Goal: Transaction & Acquisition: Purchase product/service

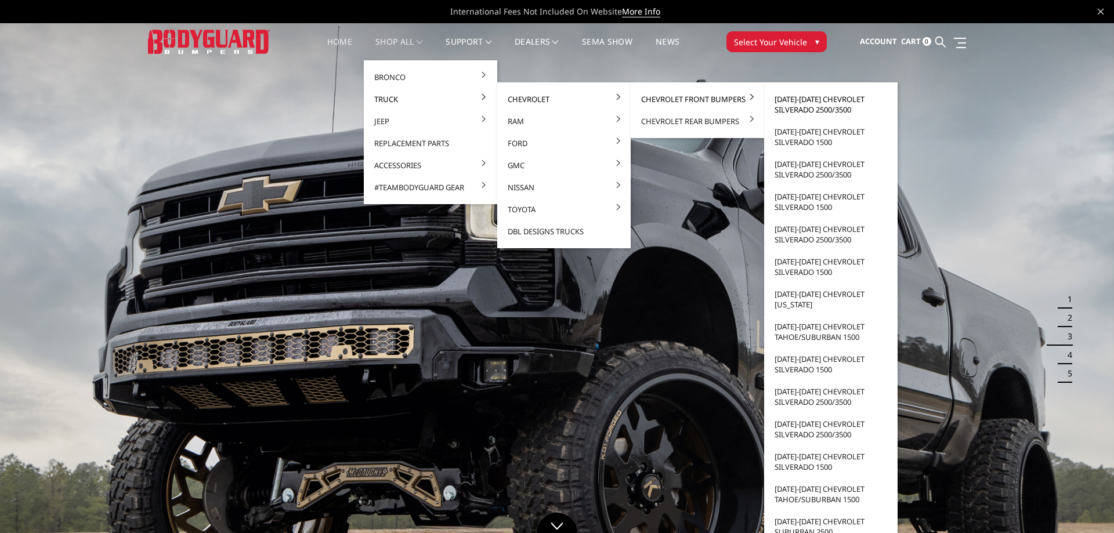
click at [842, 101] on link "[DATE]-[DATE] Chevrolet Silverado 2500/3500" at bounding box center [831, 104] width 124 height 33
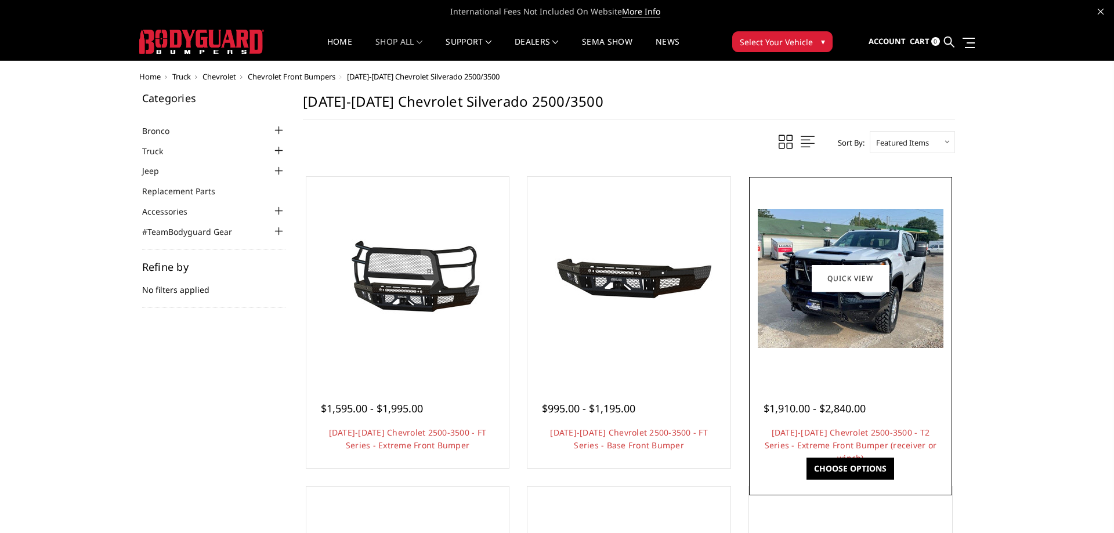
click at [849, 415] on span "$1,910.00 - $2,840.00" at bounding box center [815, 409] width 102 height 14
click at [850, 338] on img at bounding box center [851, 278] width 186 height 139
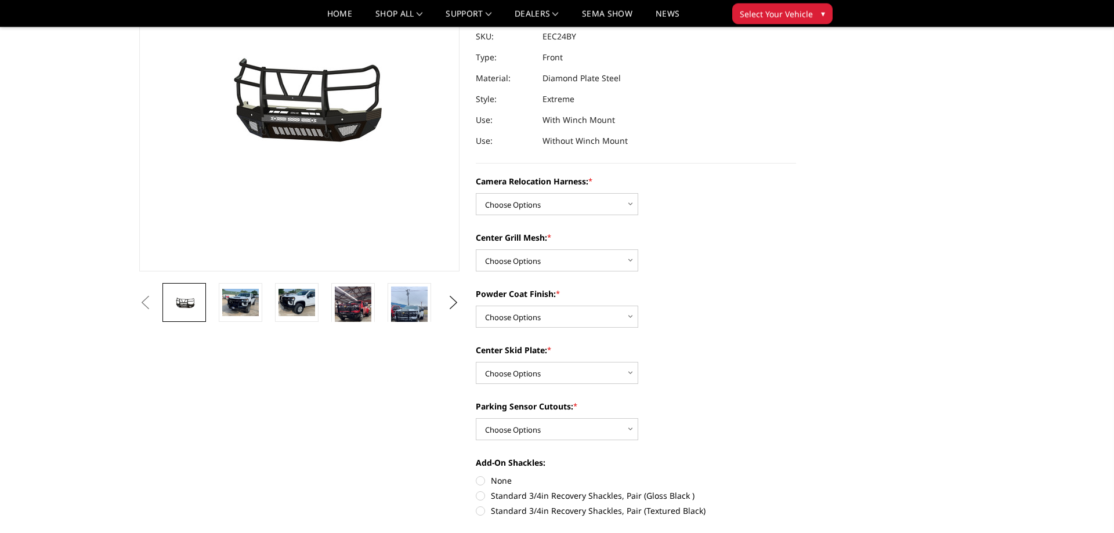
scroll to position [178, 0]
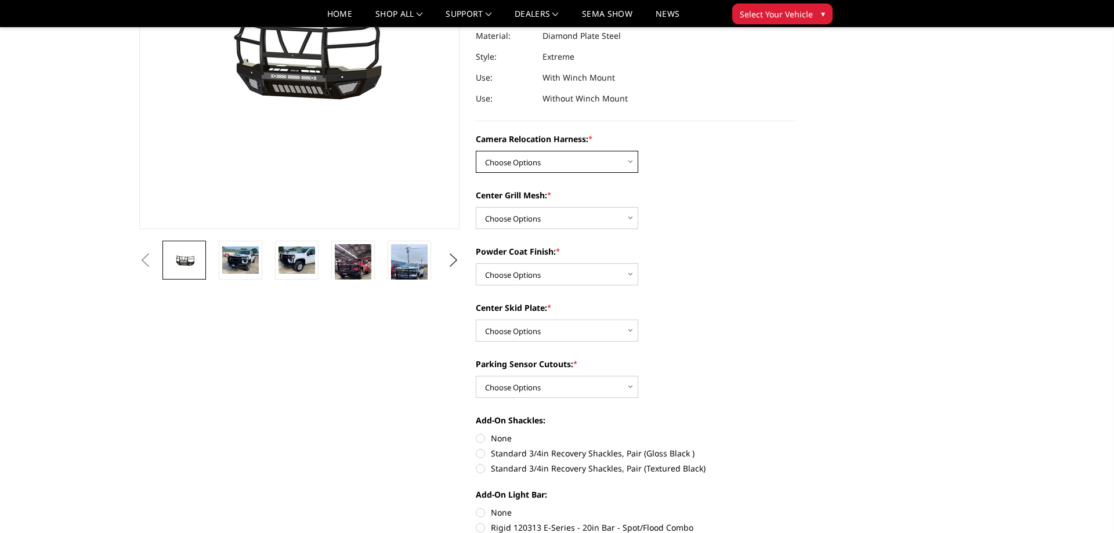
click at [476, 151] on select "Choose Options Without camera harness With camera harness" at bounding box center [557, 162] width 163 height 22
select select "3731"
click option "With camera harness" at bounding box center [0, 0] width 0 height 0
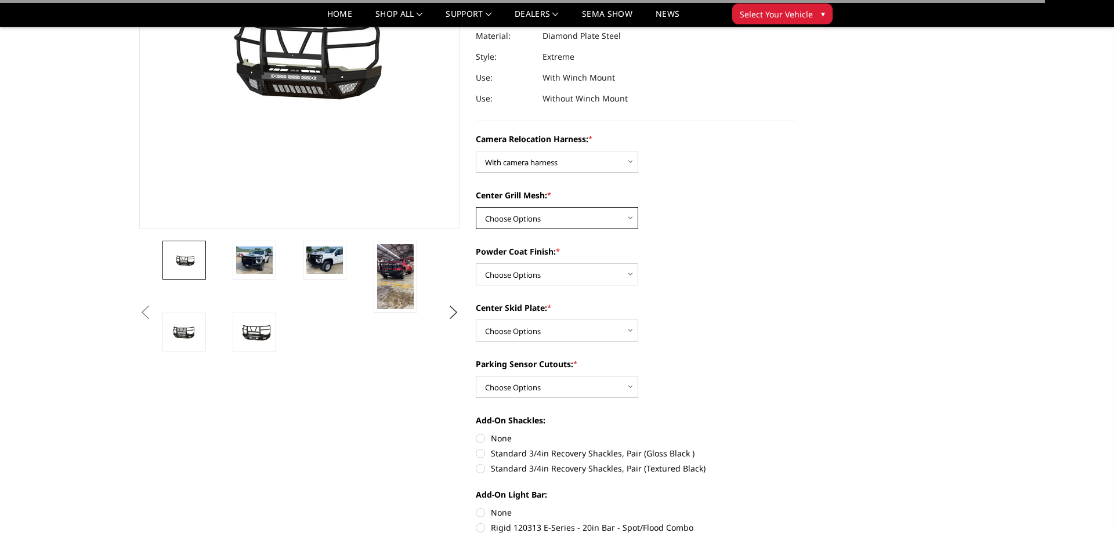
click at [476, 207] on select "Choose Options Without expanded metal With expanded metal" at bounding box center [557, 218] width 163 height 22
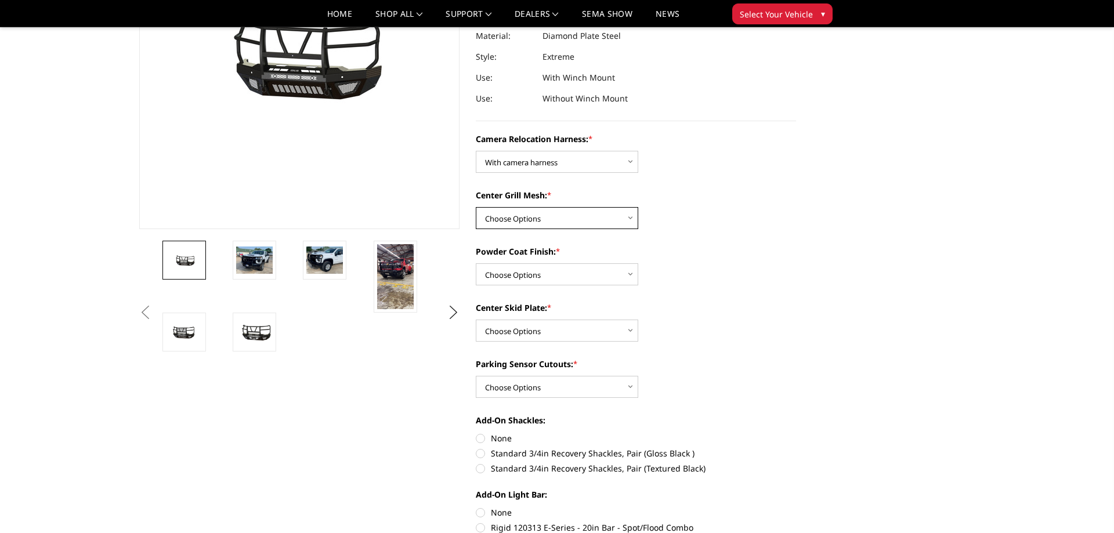
select select "3729"
click option "With expanded metal" at bounding box center [0, 0] width 0 height 0
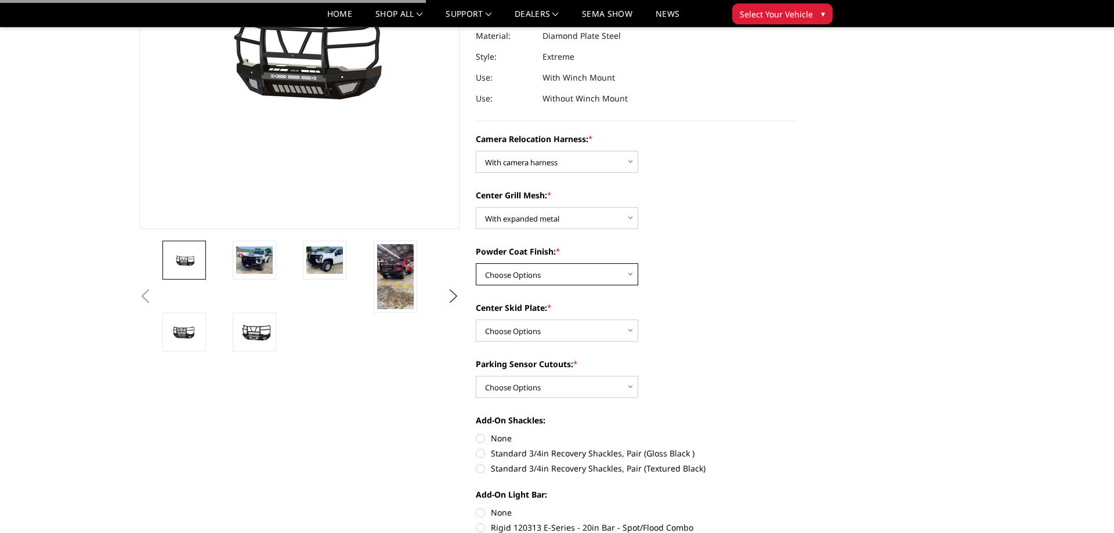
click at [476, 264] on select "Choose Options Textured Black Powder Coat Gloss Black Powder Coat Bare Metal" at bounding box center [557, 275] width 163 height 22
select select "3727"
click option "Gloss Black Powder Coat" at bounding box center [0, 0] width 0 height 0
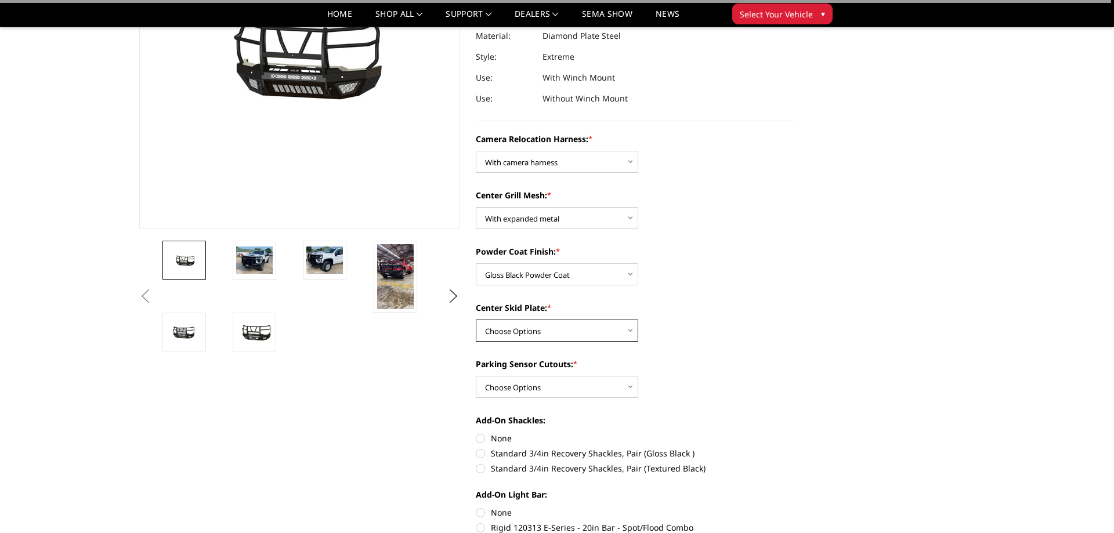
click at [476, 320] on select "Choose Options Winch Mount Skid Plate Standard Skid Plate (included) 2" Receive…" at bounding box center [557, 331] width 163 height 22
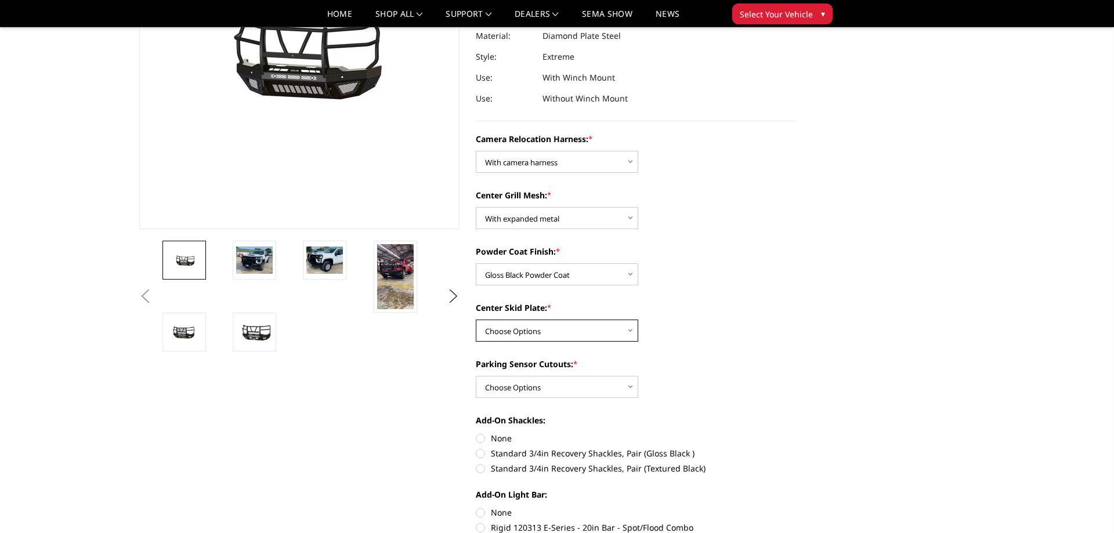
select select "3725"
click option "Winch Mount Skid Plate" at bounding box center [0, 0] width 0 height 0
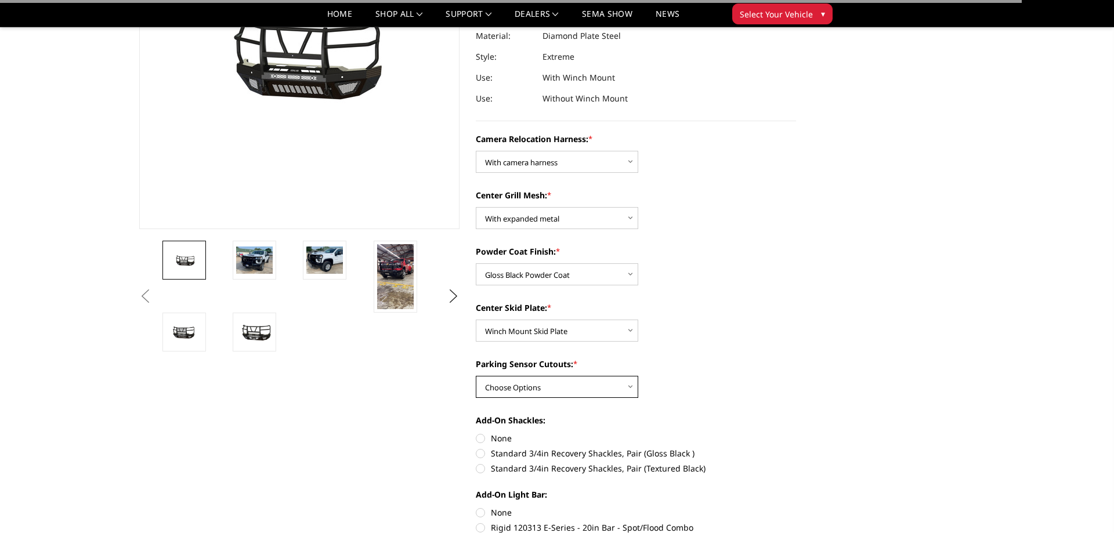
click at [476, 376] on select "Choose Options Yes - With Parking Sensor Cutouts" at bounding box center [557, 387] width 163 height 22
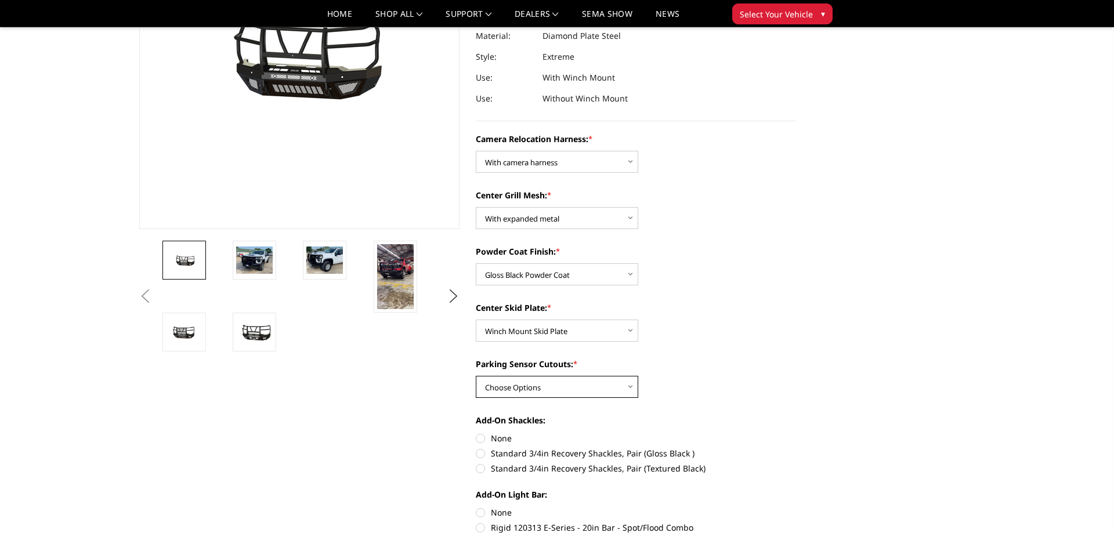
select select "3722"
click option "Yes - With Parking Sensor Cutouts" at bounding box center [0, 0] width 0 height 0
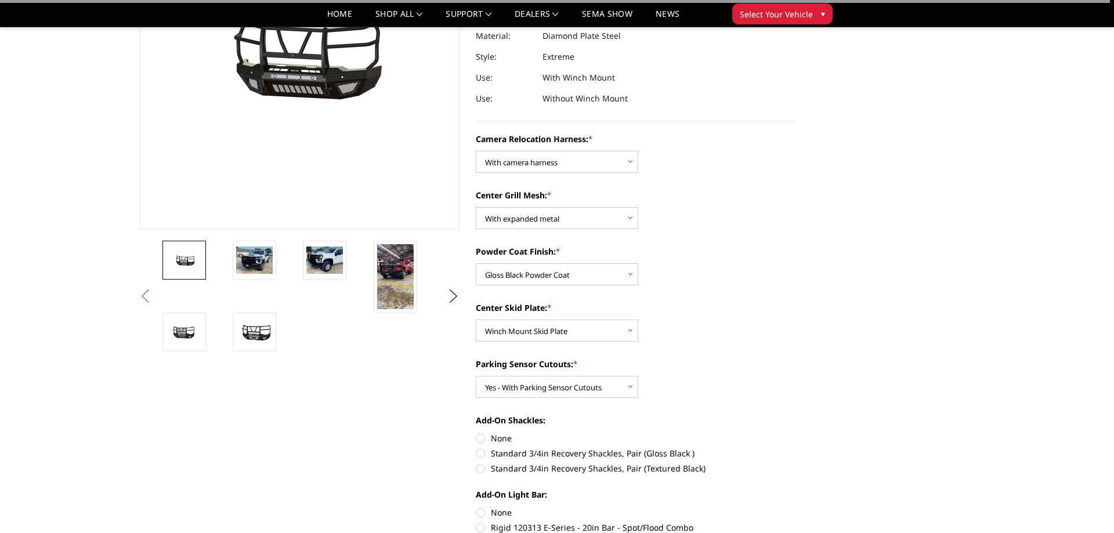
click at [481, 439] on label "None" at bounding box center [636, 438] width 320 height 12
click at [477, 433] on input "None" at bounding box center [476, 432] width 1 height 1
radio input "true"
click at [479, 513] on label "None" at bounding box center [636, 513] width 320 height 12
click at [477, 507] on input "None" at bounding box center [476, 507] width 1 height 1
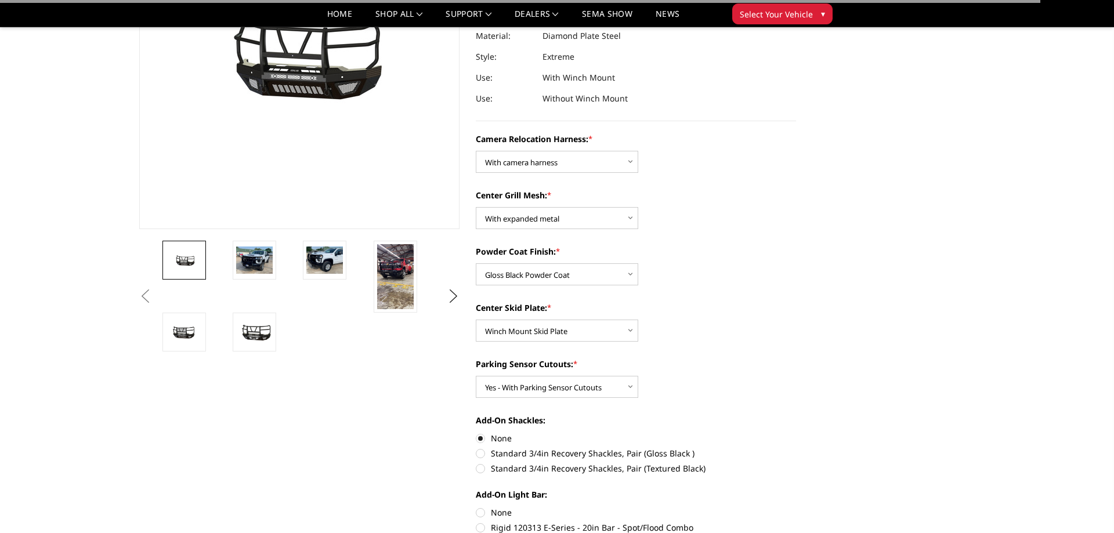
radio input "true"
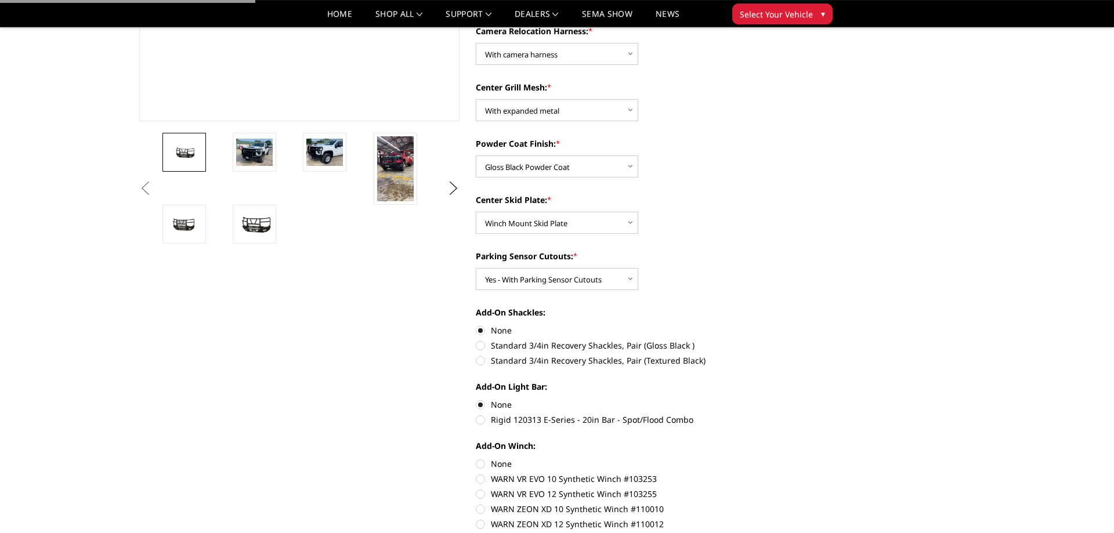
scroll to position [296, 0]
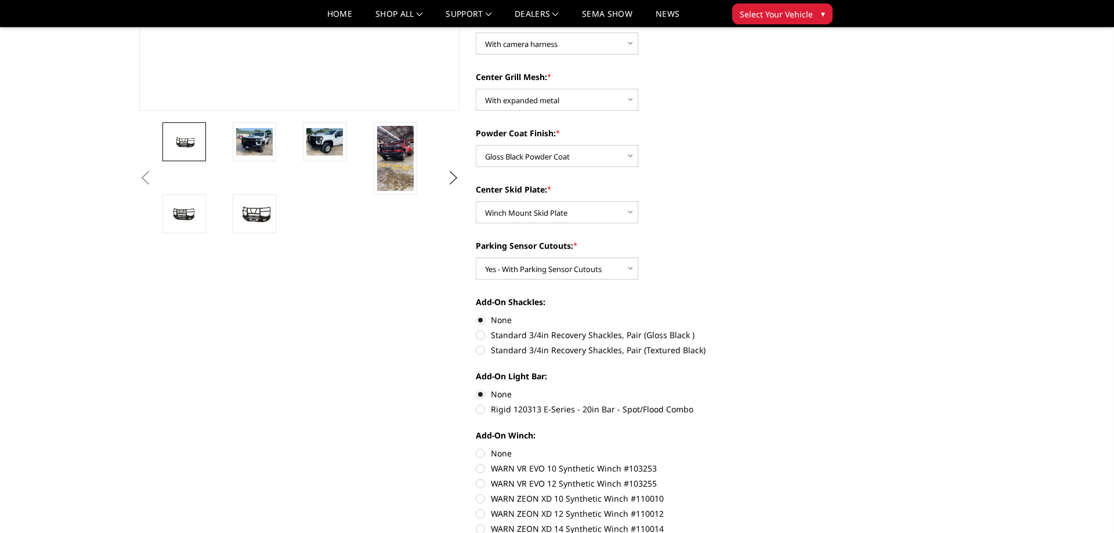
click at [481, 454] on label "None" at bounding box center [636, 454] width 320 height 12
click at [477, 448] on input "None" at bounding box center [476, 448] width 1 height 1
radio input "true"
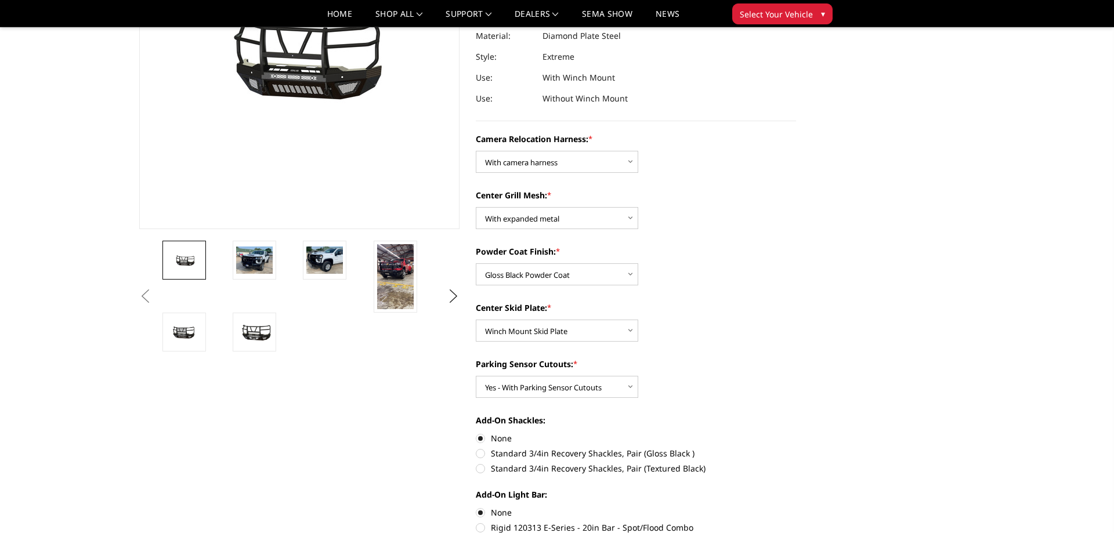
scroll to position [0, 0]
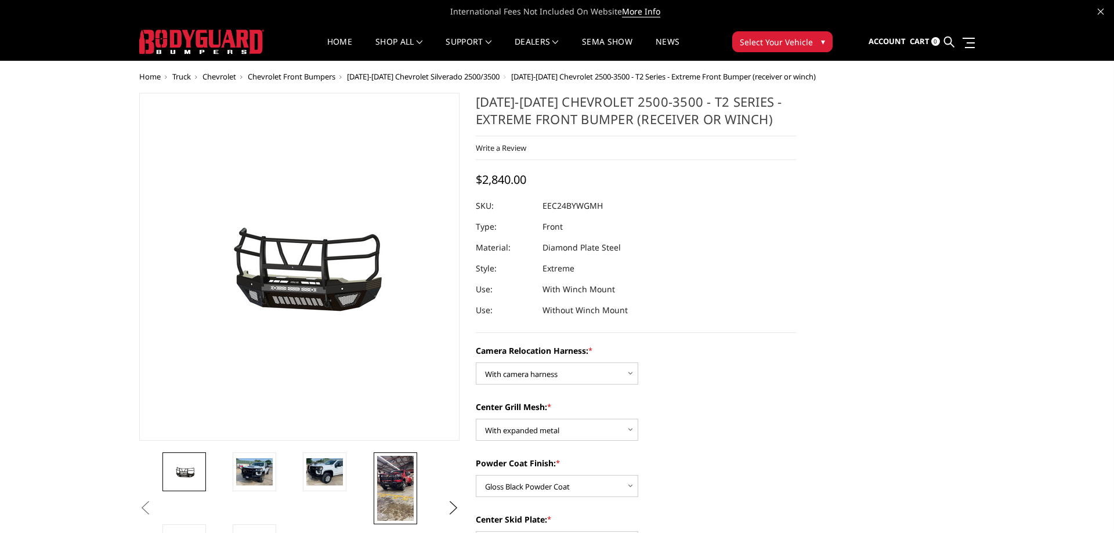
click at [394, 482] on img at bounding box center [395, 488] width 37 height 65
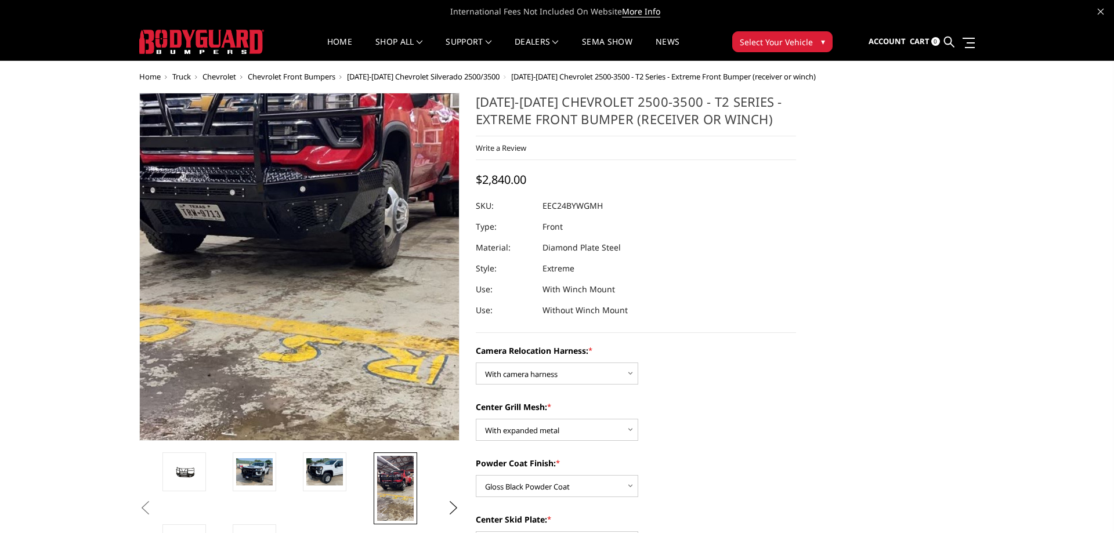
click at [316, 288] on img at bounding box center [295, 243] width 418 height 743
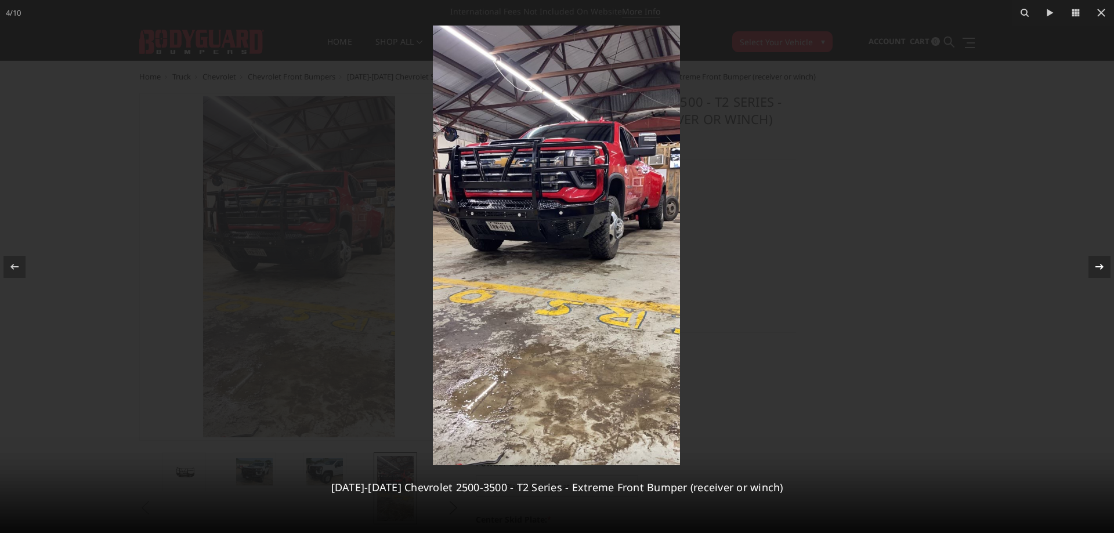
click at [1102, 266] on icon at bounding box center [1100, 267] width 8 height 6
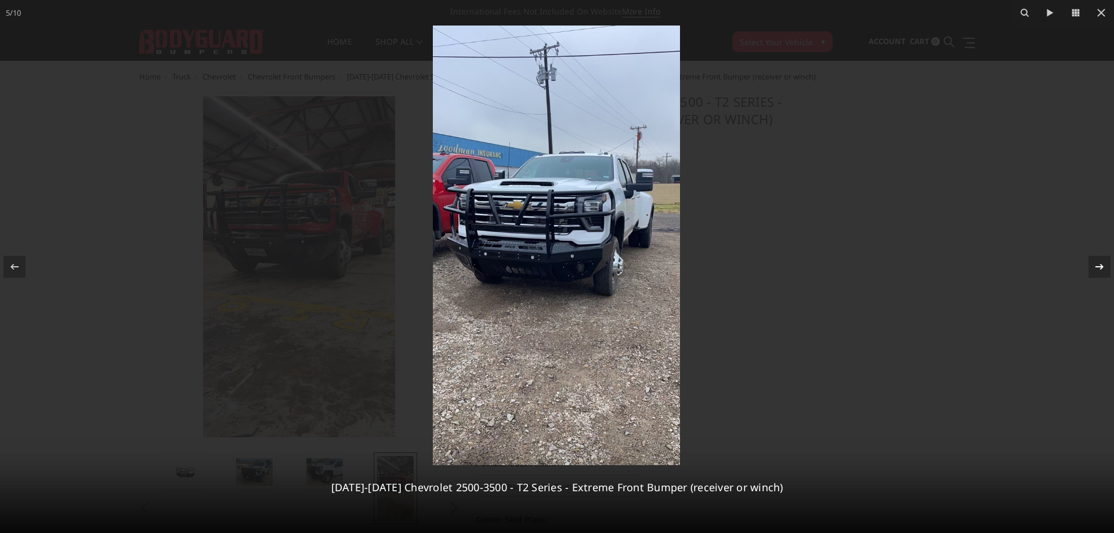
click at [1102, 266] on icon at bounding box center [1100, 267] width 8 height 6
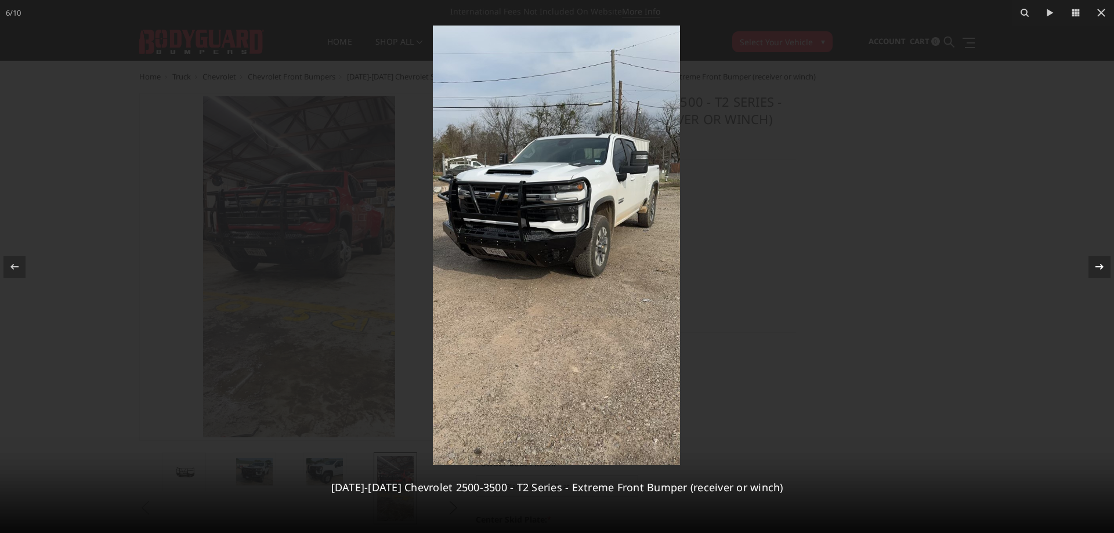
click at [1102, 266] on icon at bounding box center [1100, 267] width 8 height 6
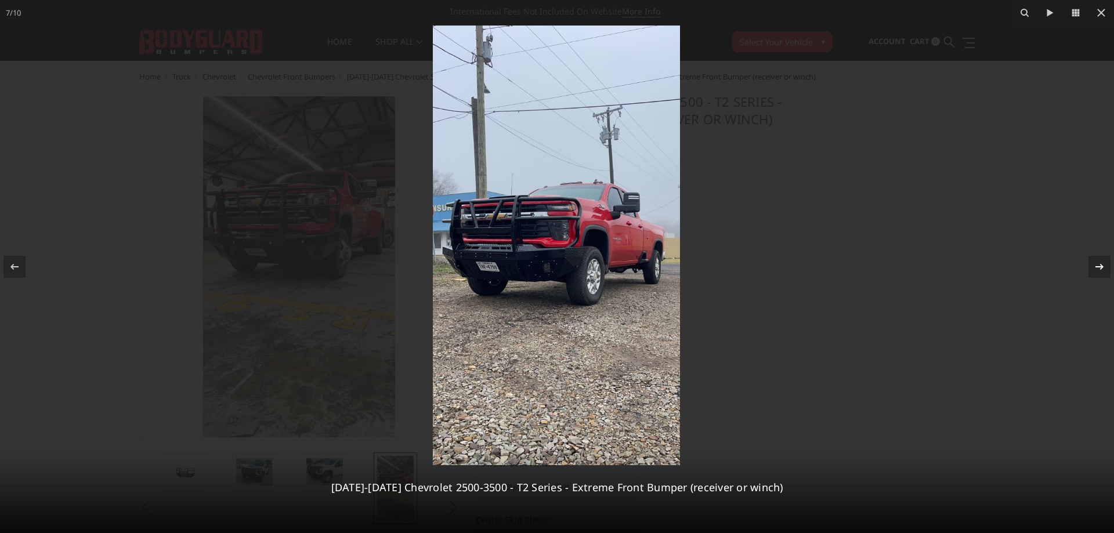
click at [1102, 266] on icon at bounding box center [1100, 267] width 8 height 6
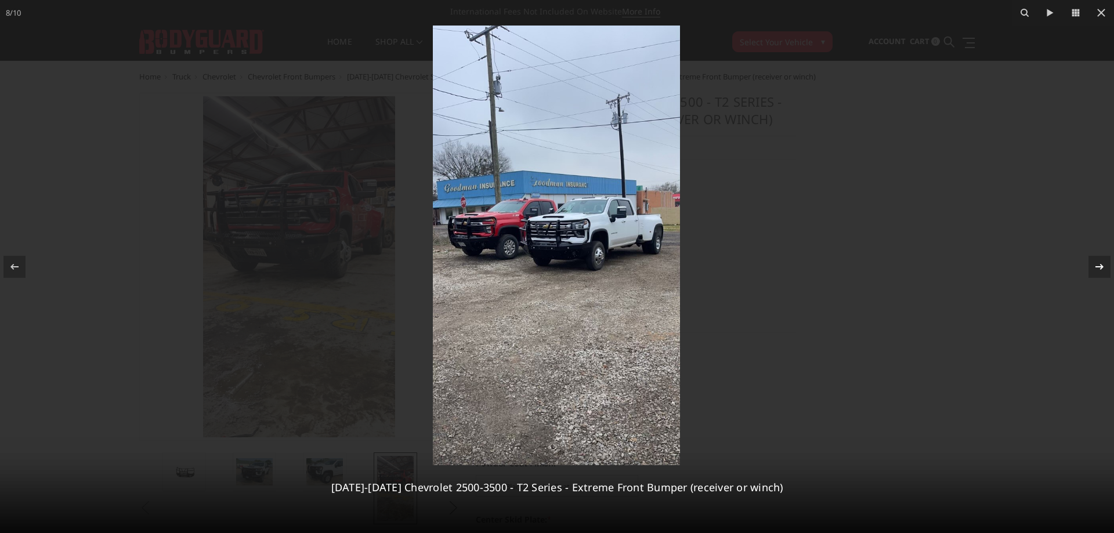
click at [1102, 266] on icon at bounding box center [1100, 267] width 8 height 6
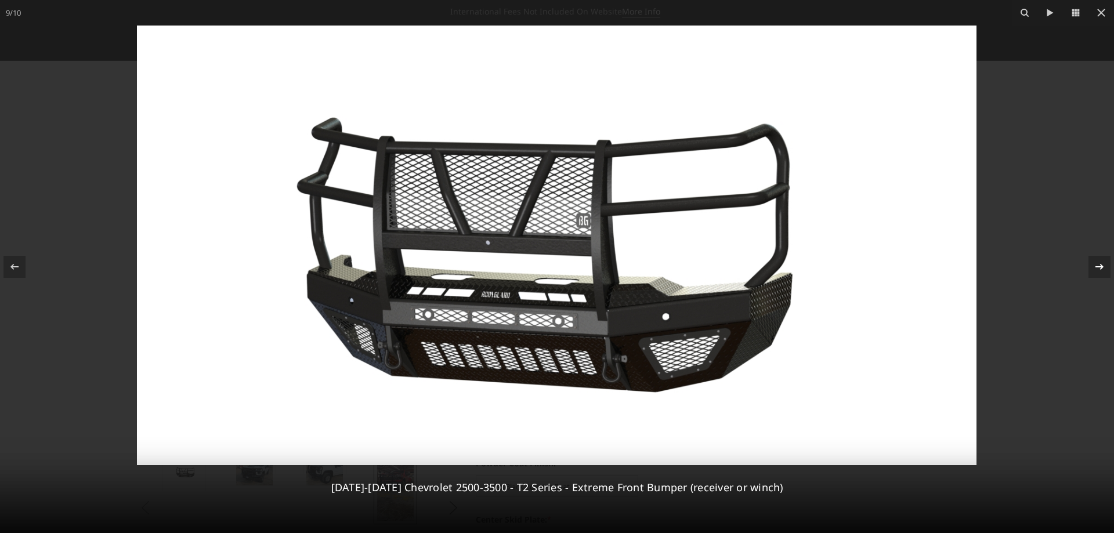
click at [1102, 266] on icon at bounding box center [1100, 267] width 8 height 6
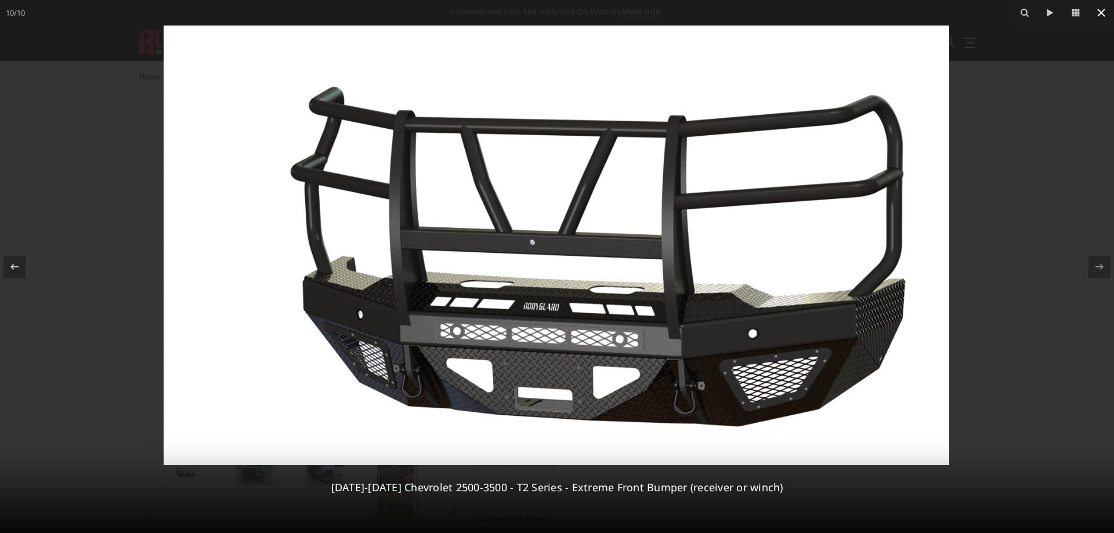
click at [1102, 11] on icon at bounding box center [1102, 13] width 14 height 14
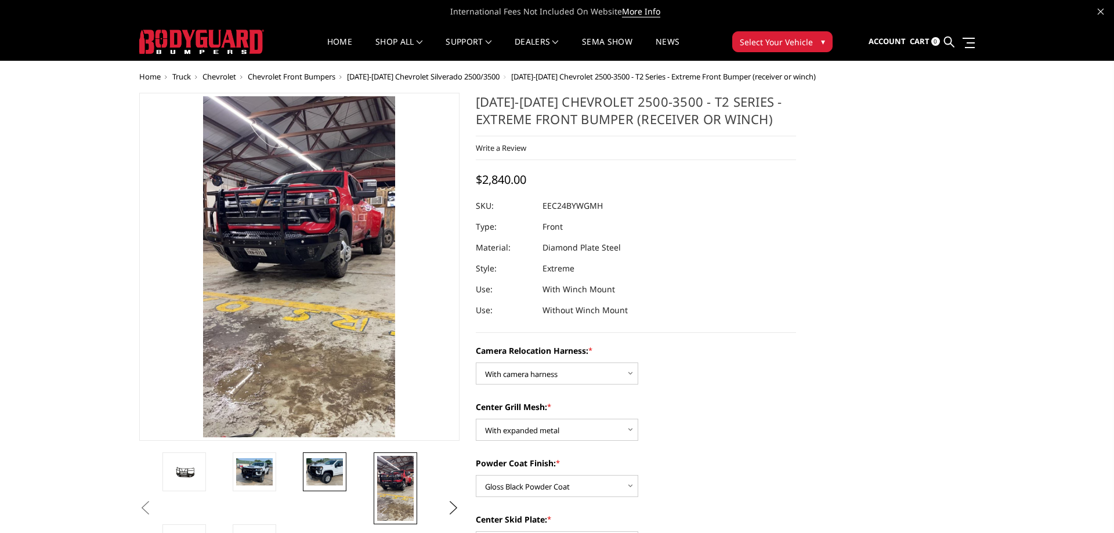
click at [314, 471] on img at bounding box center [324, 472] width 37 height 27
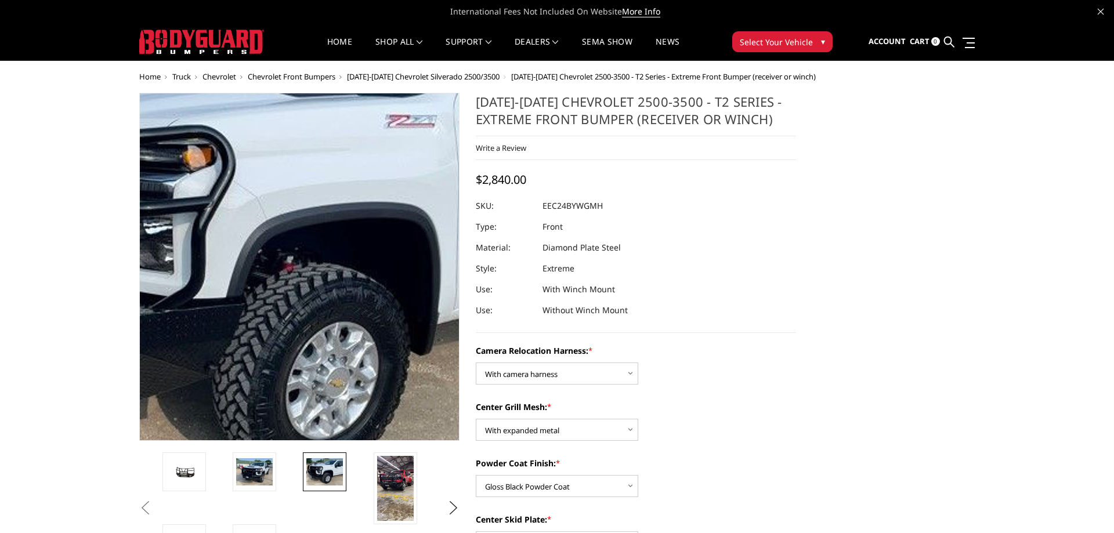
click at [325, 311] on img at bounding box center [266, 241] width 743 height 557
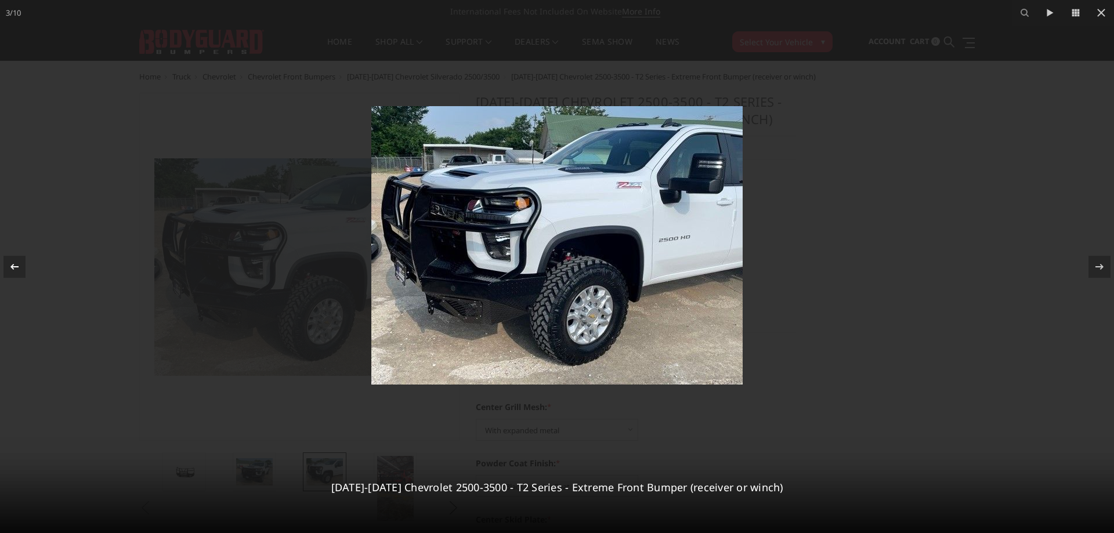
click at [16, 269] on icon at bounding box center [15, 267] width 14 height 14
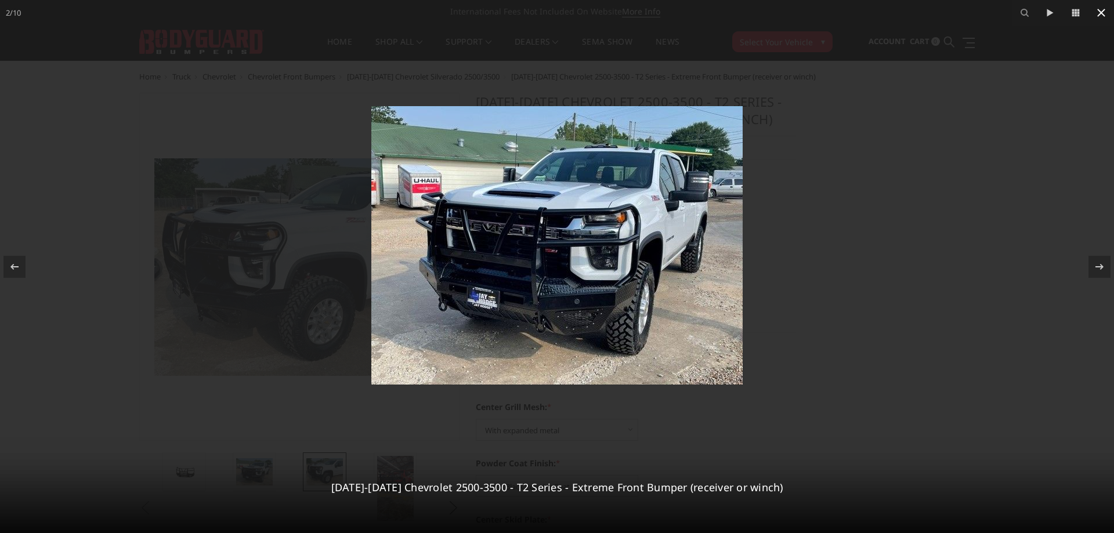
click at [1103, 12] on icon at bounding box center [1102, 13] width 8 height 8
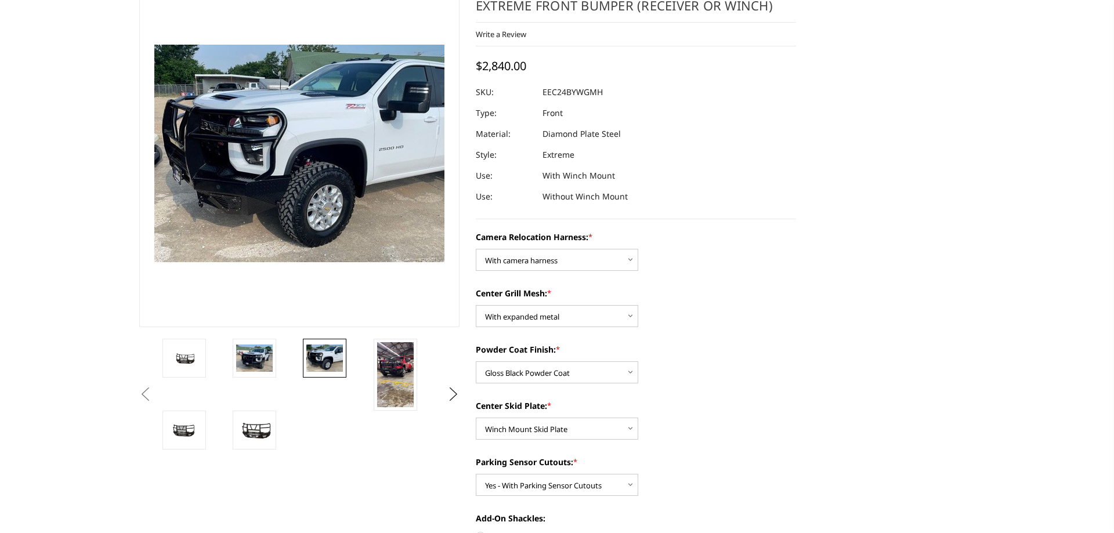
scroll to position [178, 0]
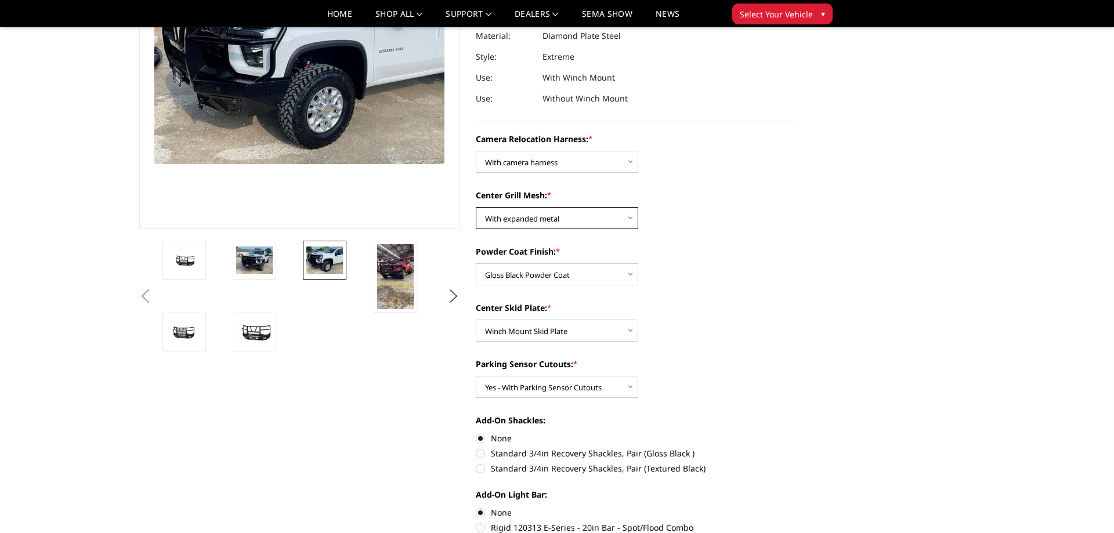
click at [476, 207] on select "Choose Options Without expanded metal With expanded metal" at bounding box center [557, 218] width 163 height 22
select select "3730"
click option "Without expanded metal" at bounding box center [0, 0] width 0 height 0
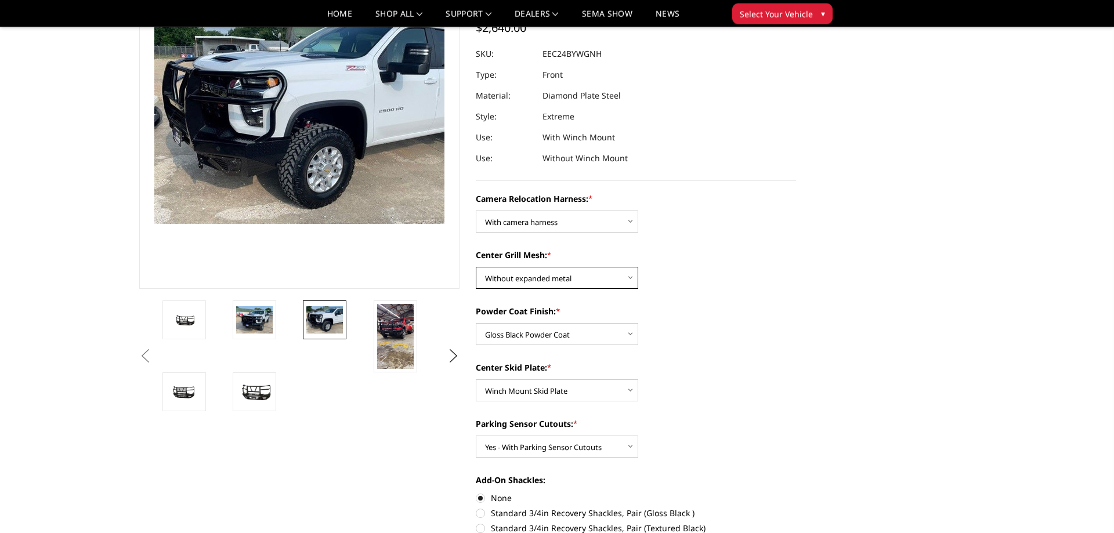
scroll to position [118, 0]
click at [476, 379] on select "Choose Options Winch Mount Skid Plate Standard Skid Plate (included) 2" Receive…" at bounding box center [557, 390] width 163 height 22
click option "2" Receiver Tube" at bounding box center [0, 0] width 0 height 0
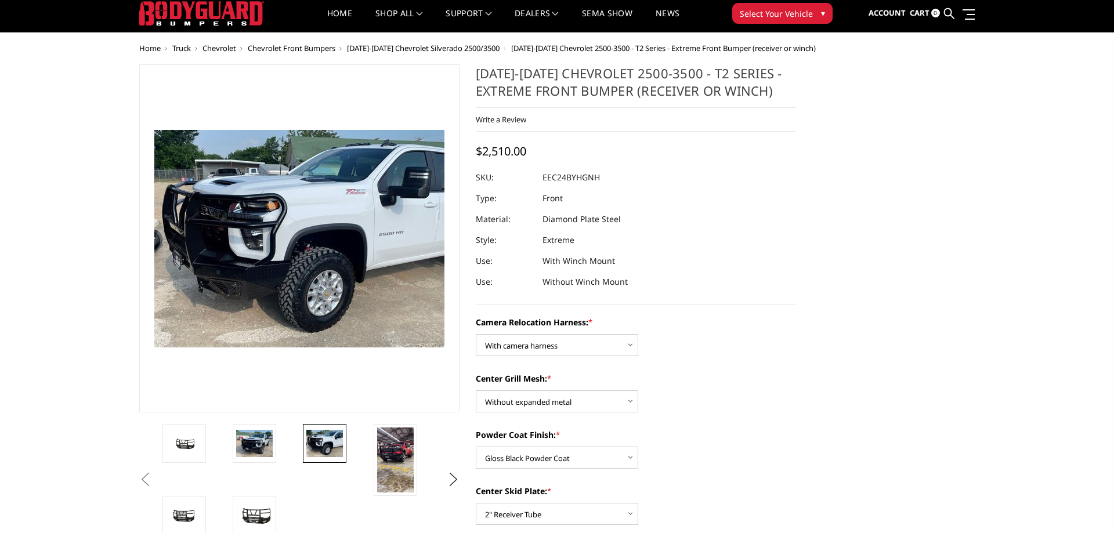
scroll to position [59, 0]
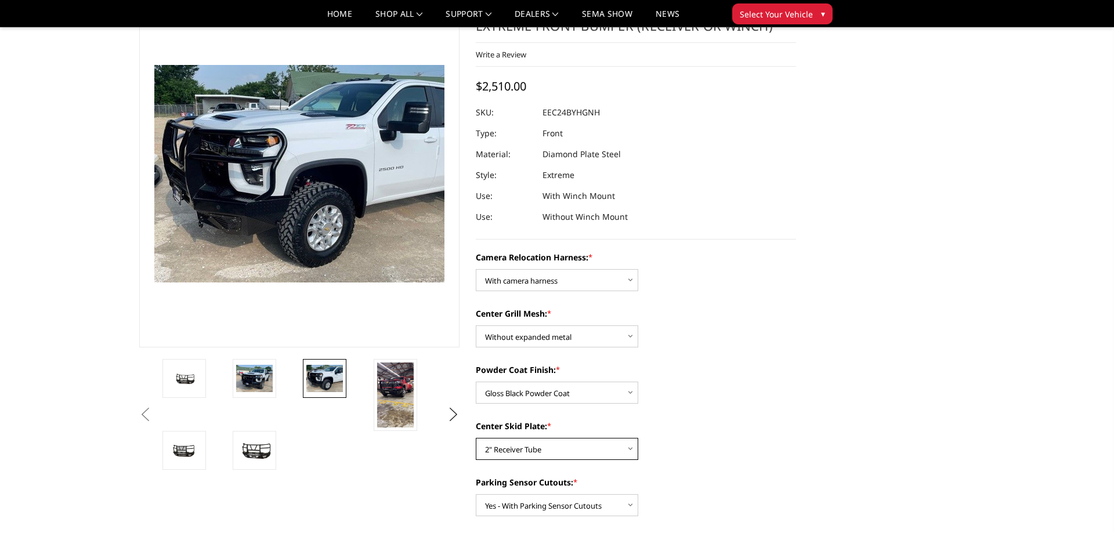
click at [580, 453] on select "Choose Options Winch Mount Skid Plate Standard Skid Plate (included) 2" Receive…" at bounding box center [557, 449] width 163 height 22
select select "3725"
click option "Winch Mount Skid Plate" at bounding box center [0, 0] width 0 height 0
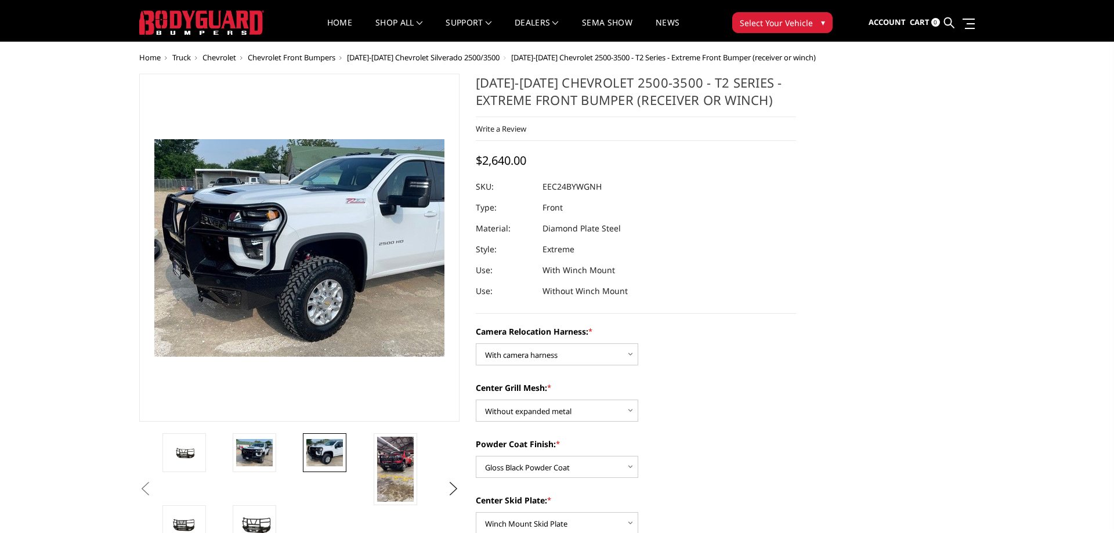
scroll to position [0, 0]
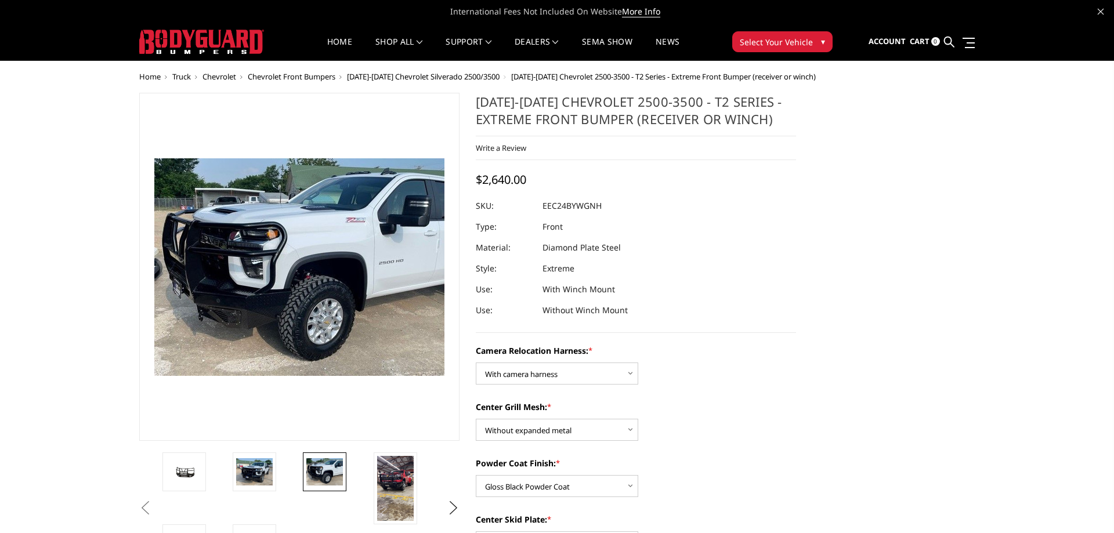
drag, startPoint x: 604, startPoint y: 205, endPoint x: 543, endPoint y: 207, distance: 61.0
click at [543, 207] on dl "SKU: EEC24BYWGNH UPC: Type: Front Material: Diamond Plate Steel Style: Extreme …" at bounding box center [636, 258] width 320 height 125
drag, startPoint x: 543, startPoint y: 207, endPoint x: 628, endPoint y: 222, distance: 86.1
click at [583, 208] on dd "EEC24BYWGNH" at bounding box center [572, 206] width 59 height 21
drag, startPoint x: 777, startPoint y: 119, endPoint x: 549, endPoint y: 107, distance: 228.4
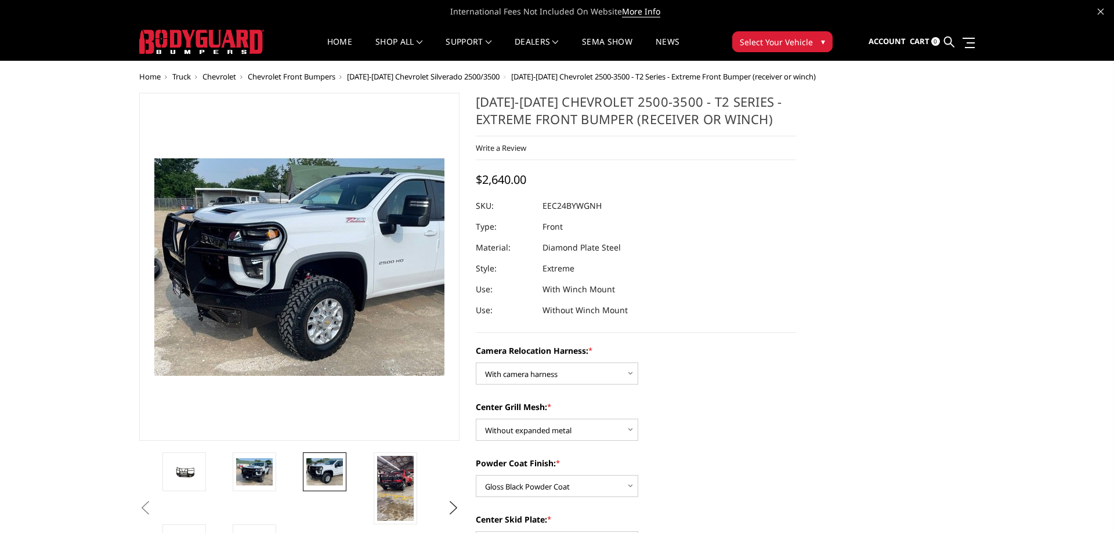
click at [546, 107] on h1 "2024-2025 Chevrolet 2500-3500 - T2 Series - Extreme Front Bumper (receiver or w…" at bounding box center [636, 115] width 320 height 44
drag, startPoint x: 508, startPoint y: 102, endPoint x: 1113, endPoint y: 147, distance: 606.5
click at [651, 111] on h1 "2024-2025 Chevrolet 2500-3500 - T2 Series - Extreme Front Bumper (receiver or w…" at bounding box center [636, 115] width 320 height 44
drag, startPoint x: 473, startPoint y: 250, endPoint x: 594, endPoint y: 271, distance: 123.2
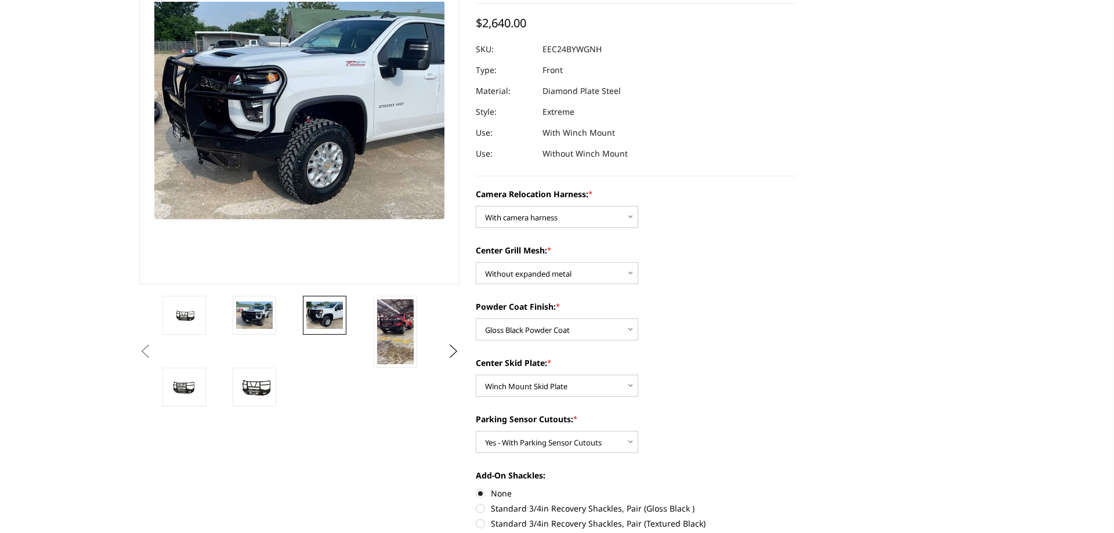
scroll to position [178, 0]
